Goal: Information Seeking & Learning: Find specific fact

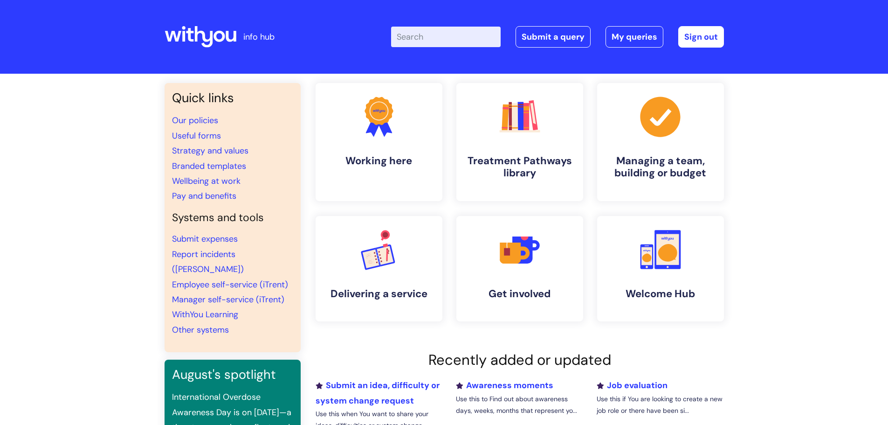
click at [437, 41] on input "Enter your search term here..." at bounding box center [446, 37] width 110 height 21
click at [194, 118] on link "Our policies" at bounding box center [195, 120] width 46 height 11
click at [439, 34] on input "Enter your search term here..." at bounding box center [446, 37] width 110 height 21
type input "membership"
click button "Search" at bounding box center [0, 0] width 0 height 0
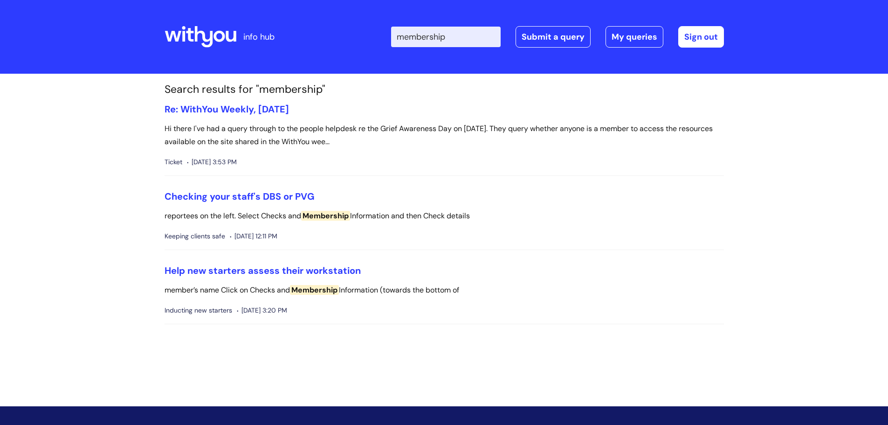
click at [460, 39] on input "membership" at bounding box center [446, 37] width 110 height 21
type input "membership reimbursement"
click button "Search" at bounding box center [0, 0] width 0 height 0
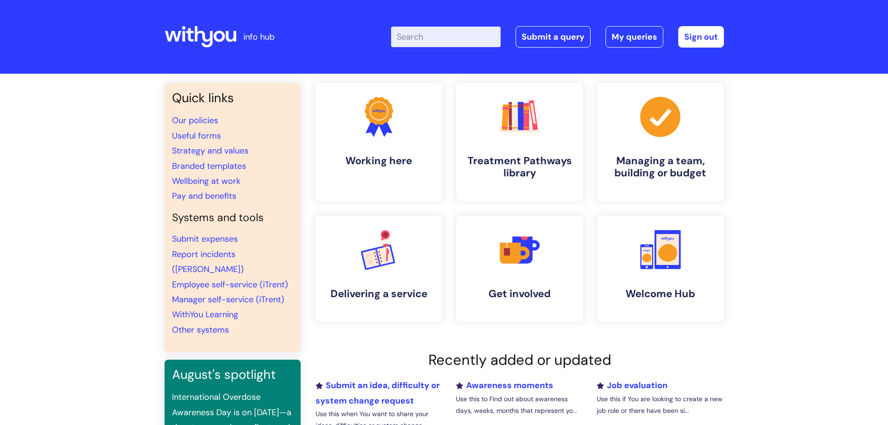
click at [455, 32] on input "Enter your search term here..." at bounding box center [446, 37] width 110 height 21
click at [210, 124] on link "Our policies" at bounding box center [195, 120] width 46 height 11
